Goal: Find specific page/section: Find specific page/section

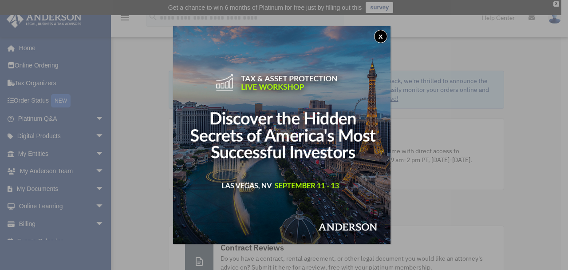
click at [378, 37] on button "x" at bounding box center [380, 36] width 13 height 13
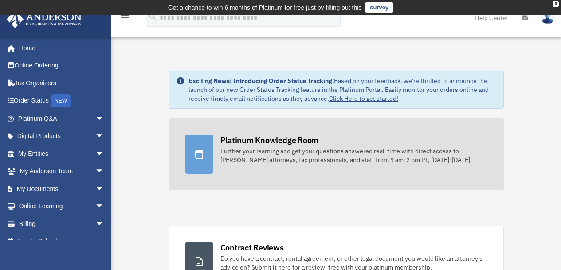
click at [217, 151] on link "Platinum Knowledge Room Further your learning and get your questions answered r…" at bounding box center [336, 154] width 335 height 72
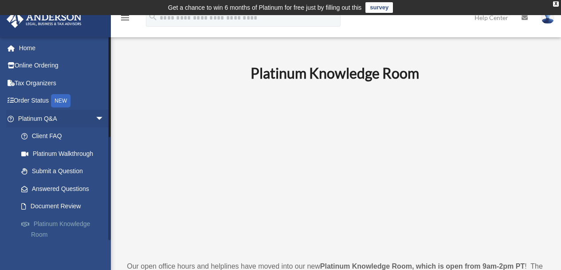
click at [57, 224] on link "Platinum Knowledge Room" at bounding box center [64, 229] width 105 height 28
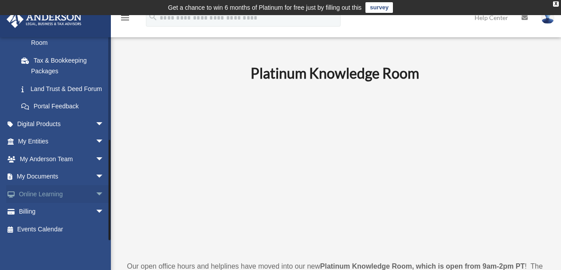
scroll to position [414, 0]
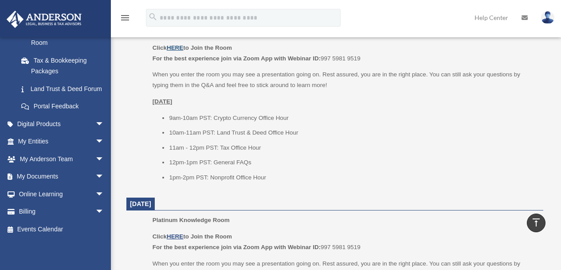
click at [177, 47] on u "HERE" at bounding box center [175, 47] width 16 height 7
